Goal: Task Accomplishment & Management: Complete application form

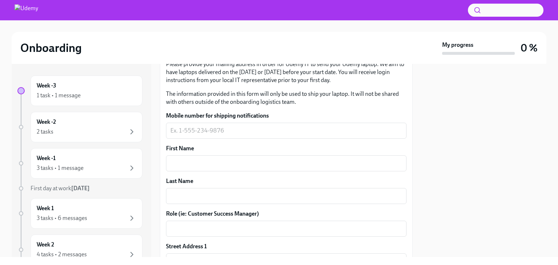
scroll to position [103, 0]
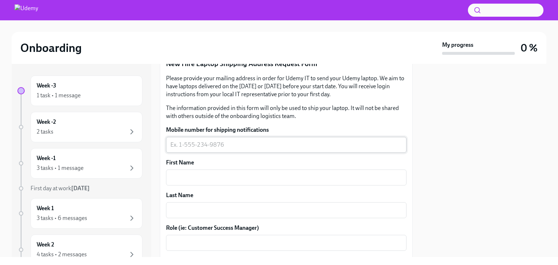
click at [204, 147] on textarea "Mobile number for shipping notifications" at bounding box center [286, 145] width 232 height 9
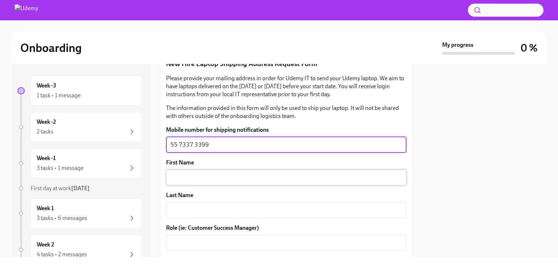
type textarea "55 7337 3399"
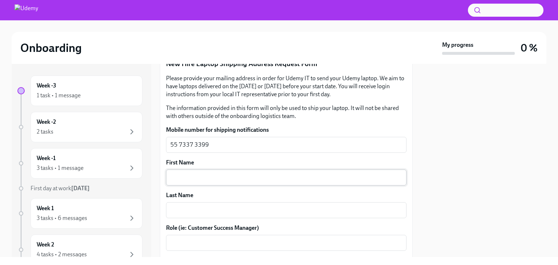
click at [227, 182] on div "x ​" at bounding box center [286, 178] width 241 height 16
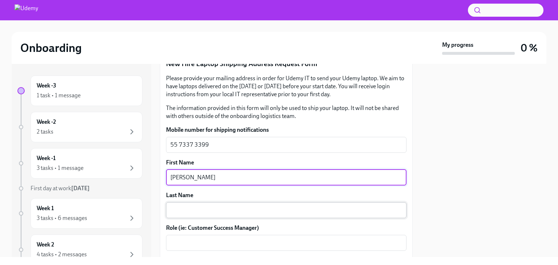
type textarea "[PERSON_NAME]"
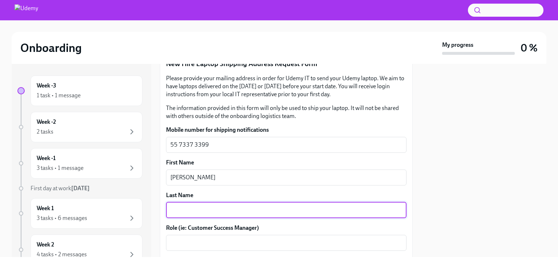
click at [219, 210] on textarea "Last Name" at bounding box center [286, 210] width 232 height 9
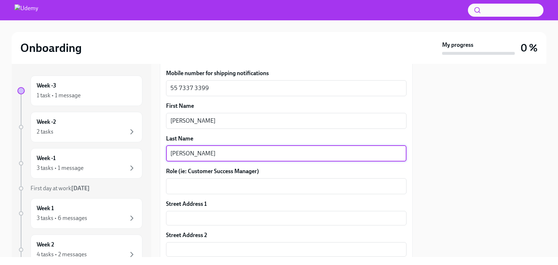
scroll to position [161, 0]
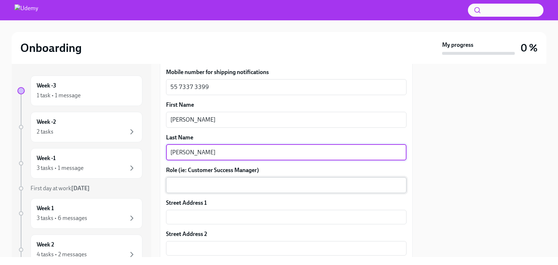
type textarea "[PERSON_NAME]"
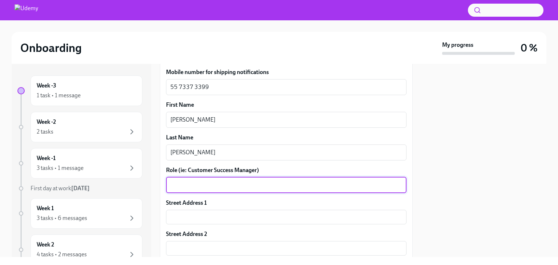
click at [195, 186] on textarea "Role (ie: Customer Success Manager)" at bounding box center [286, 185] width 232 height 9
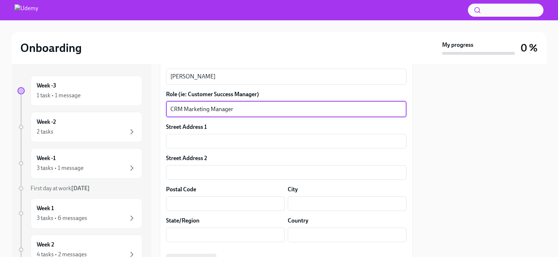
scroll to position [239, 0]
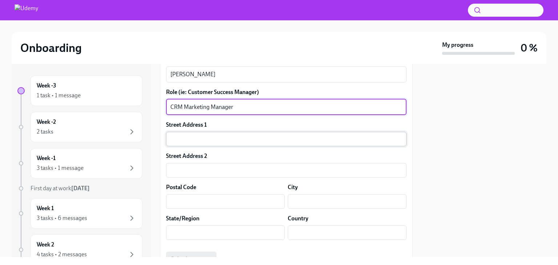
type textarea "CRM Marketing Manager"
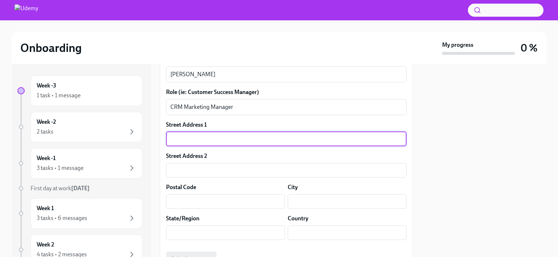
click at [207, 136] on input "text" at bounding box center [286, 139] width 241 height 15
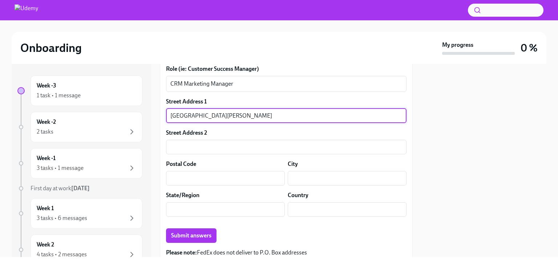
scroll to position [262, 0]
type input "[STREET_ADDRESS][PERSON_NAME]"
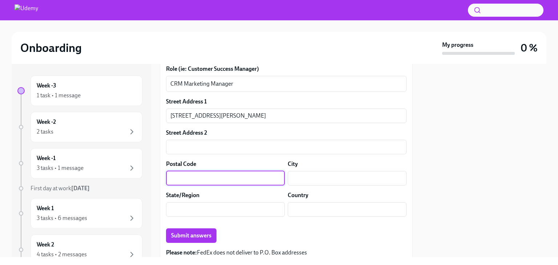
click at [228, 176] on input "text" at bounding box center [225, 178] width 119 height 15
type input "10320"
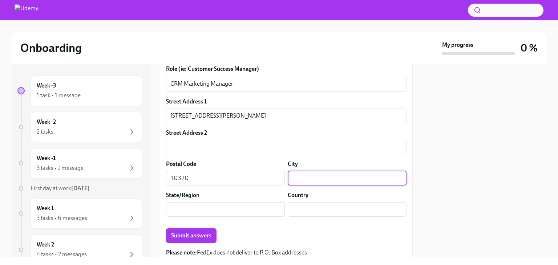
click at [311, 179] on input "text" at bounding box center [347, 178] width 119 height 15
type input "[GEOGRAPHIC_DATA]"
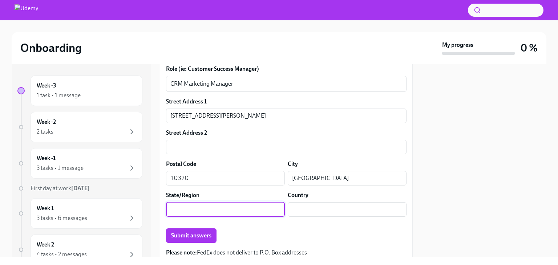
click at [214, 210] on input "text" at bounding box center [225, 209] width 119 height 15
type input "[GEOGRAPHIC_DATA]"
click at [335, 211] on input "text" at bounding box center [347, 209] width 119 height 15
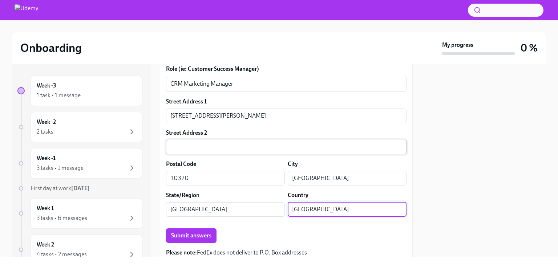
type input "[GEOGRAPHIC_DATA]"
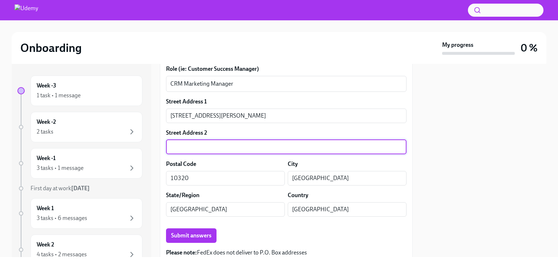
click at [215, 145] on input "text" at bounding box center [286, 147] width 241 height 15
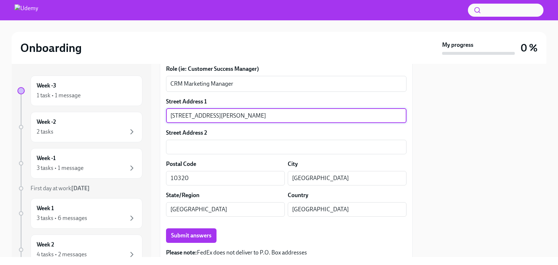
click at [327, 114] on input "[STREET_ADDRESS][PERSON_NAME]" at bounding box center [286, 116] width 241 height 15
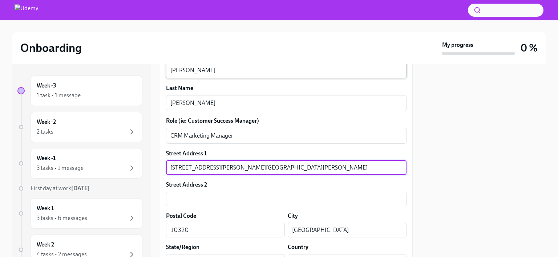
scroll to position [211, 0]
type input "[STREET_ADDRESS][PERSON_NAME][GEOGRAPHIC_DATA][PERSON_NAME]"
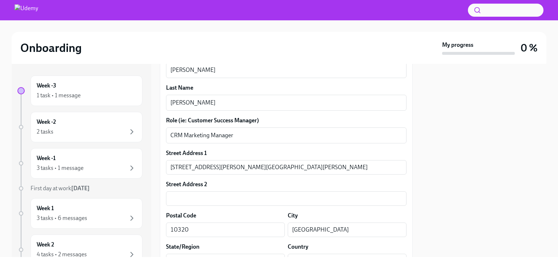
click at [234, 185] on div "Street Address 2" at bounding box center [286, 185] width 241 height 8
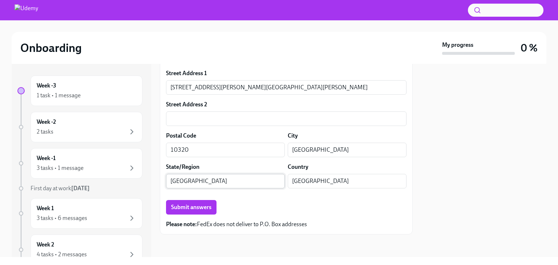
scroll to position [291, 0]
click at [196, 208] on span "Submit answers" at bounding box center [191, 207] width 40 height 7
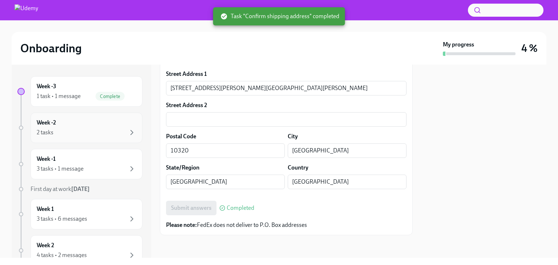
click at [81, 134] on div "2 tasks" at bounding box center [87, 132] width 100 height 9
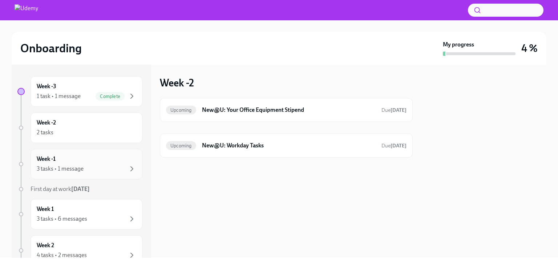
click at [95, 165] on div "3 tasks • 1 message" at bounding box center [87, 169] width 100 height 9
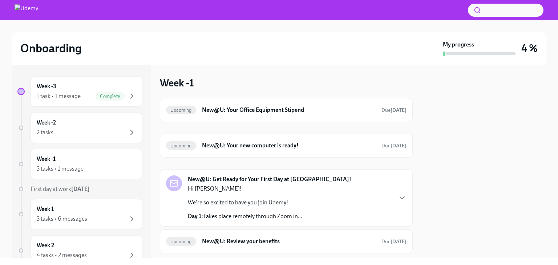
scroll to position [18, 0]
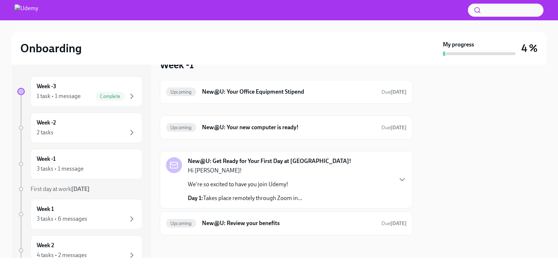
click at [201, 72] on div "Week -1 Upcoming New@U: Your Office Equipment Stipend Due [DATE] Upcoming New@U…" at bounding box center [286, 146] width 253 height 177
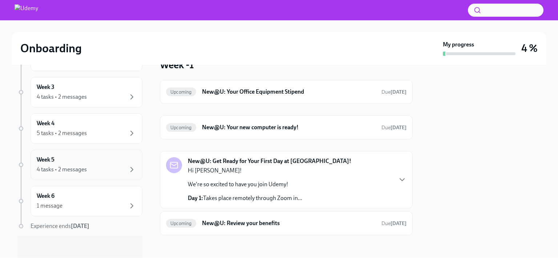
scroll to position [0, 0]
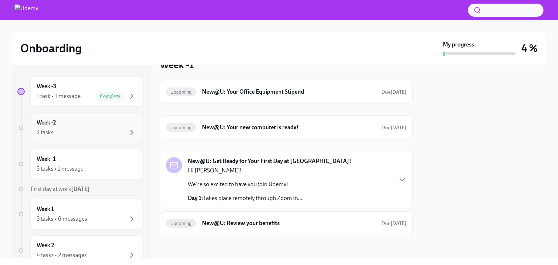
click at [83, 130] on div "2 tasks" at bounding box center [87, 132] width 100 height 9
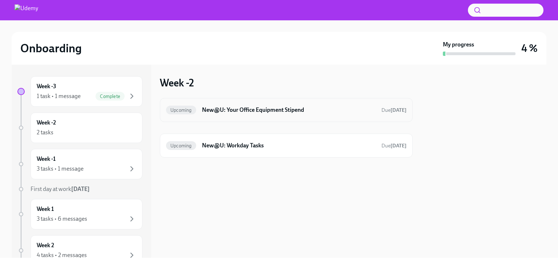
click at [217, 109] on h6 "New@U: Your Office Equipment Stipend" at bounding box center [289, 110] width 174 height 8
